Goal: Transaction & Acquisition: Purchase product/service

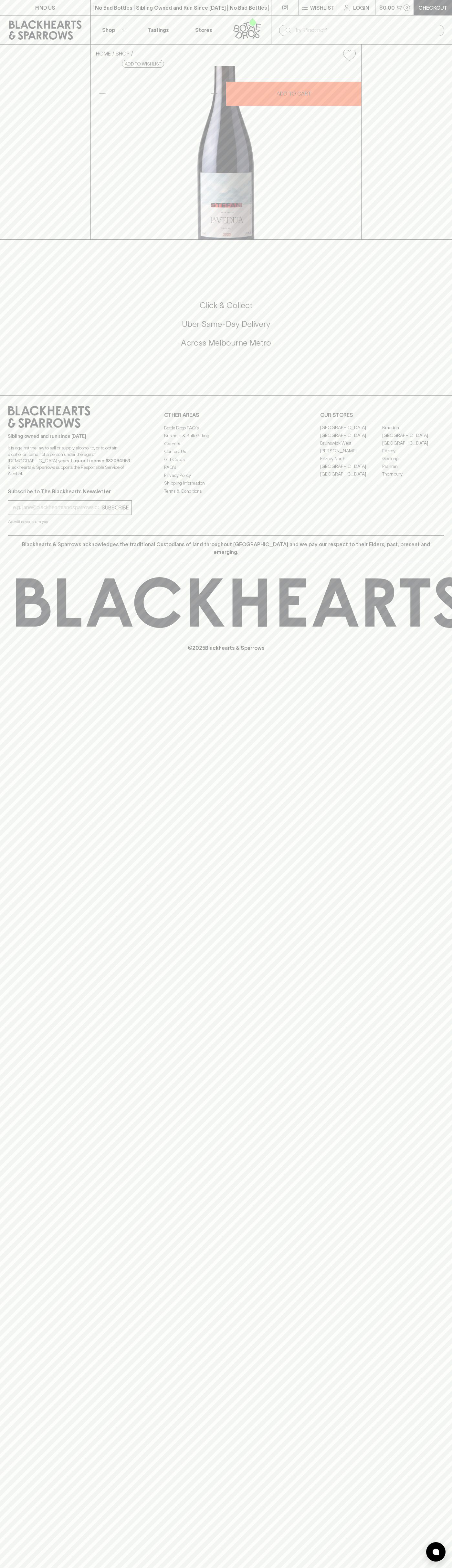
click at [303, 16] on div "​" at bounding box center [361, 30] width 181 height 29
click at [424, 906] on div "FIND US | No Bad Bottles | Sibling Owned and Run Since [DATE] | No Bad Bottles …" at bounding box center [226, 784] width 452 height 1568
click at [450, 1567] on html "FIND US | No Bad Bottles | Sibling Owned and Run Since [DATE] | No Bad Bottles …" at bounding box center [226, 784] width 452 height 1568
click at [19, 1567] on html "FIND US | No Bad Bottles | Sibling Owned and Run Since [DATE] | No Bad Bottles …" at bounding box center [226, 784] width 452 height 1568
